Goal: Task Accomplishment & Management: Complete application form

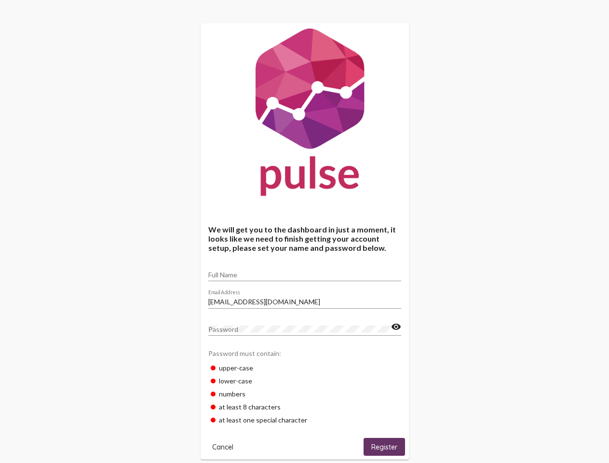
click at [305, 271] on input "Full Name" at bounding box center [304, 275] width 193 height 8
click at [305, 299] on input "[EMAIL_ADDRESS][DOMAIN_NAME]" at bounding box center [304, 302] width 193 height 8
click at [396, 327] on mat-icon "visibility" at bounding box center [396, 327] width 10 height 12
click at [223, 446] on span "Cancel" at bounding box center [222, 447] width 21 height 9
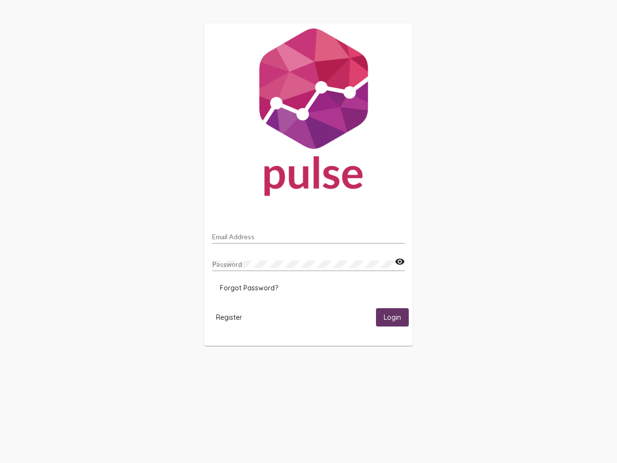
click at [384, 369] on html "Email Address Password visibility Forgot Password? Register Login" at bounding box center [308, 184] width 617 height 369
